Goal: Download file/media

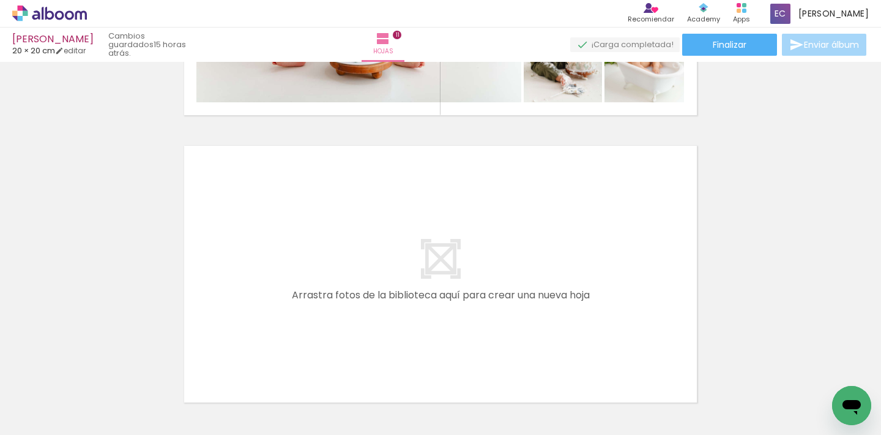
scroll to position [0, 1279]
click at [728, 45] on span "Finalizar" at bounding box center [730, 44] width 34 height 9
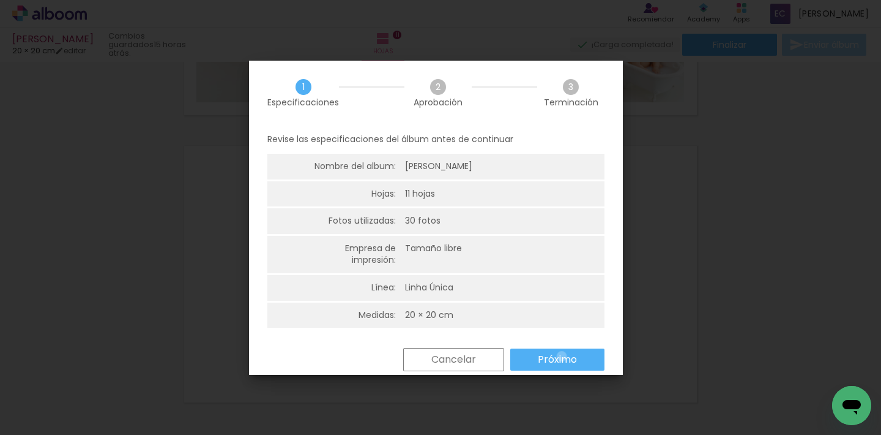
click at [0, 0] on slot "Próximo" at bounding box center [0, 0] width 0 height 0
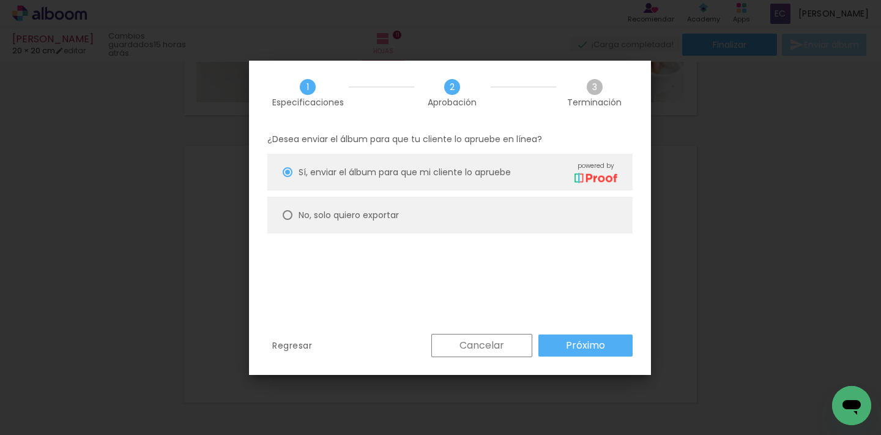
click at [0, 0] on slot "No, solo quiero exportar" at bounding box center [0, 0] width 0 height 0
type paper-radio-button "on"
click at [594, 335] on paper-button "Próximo" at bounding box center [586, 345] width 94 height 22
type input "Alta, 300 DPI"
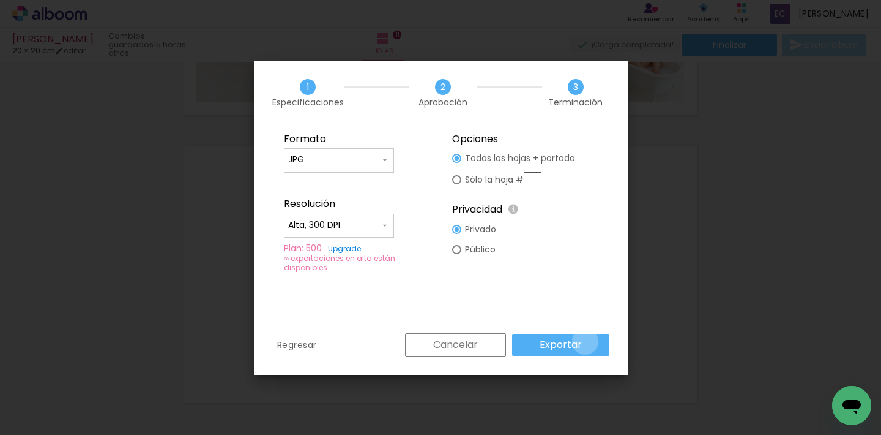
click at [586, 341] on paper-button "Exportar" at bounding box center [560, 345] width 97 height 22
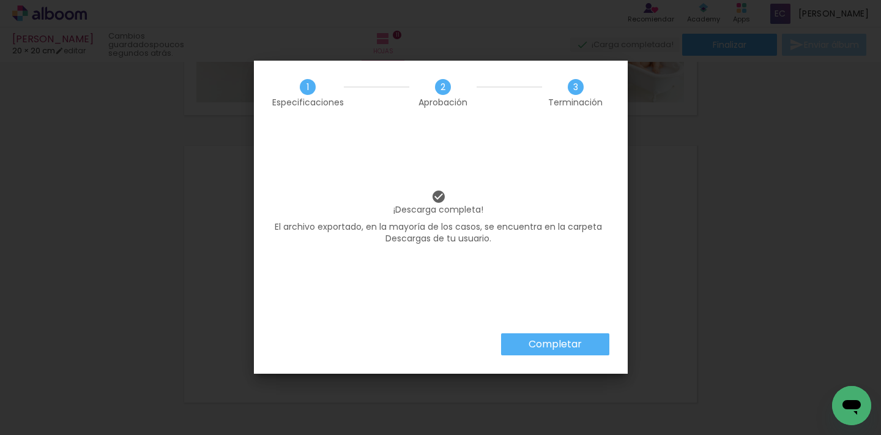
scroll to position [0, 1279]
click at [0, 0] on slot "Completar" at bounding box center [0, 0] width 0 height 0
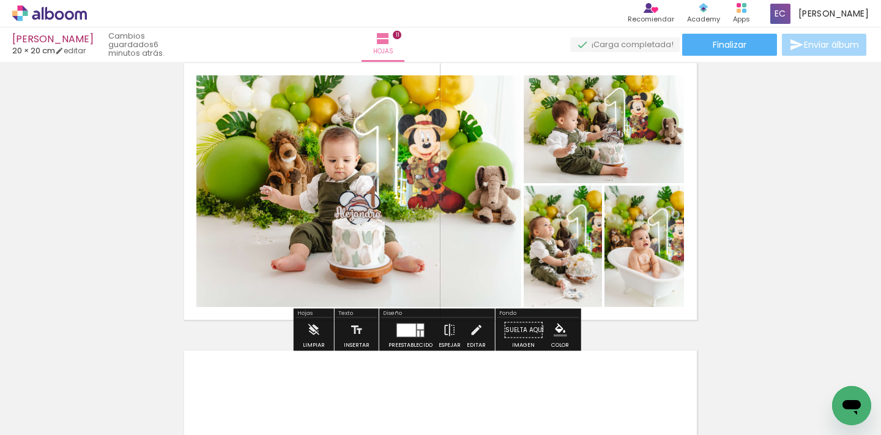
scroll to position [2900, 0]
